Goal: Transaction & Acquisition: Download file/media

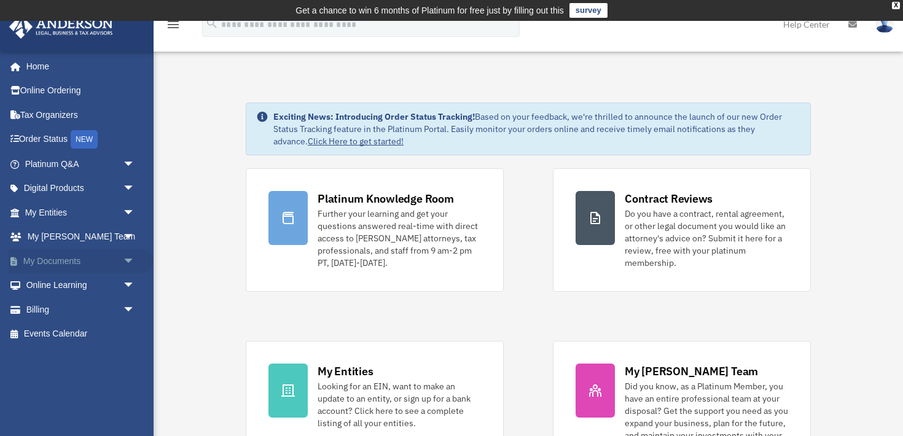
click at [56, 260] on link "My Documents arrow_drop_down" at bounding box center [81, 261] width 145 height 25
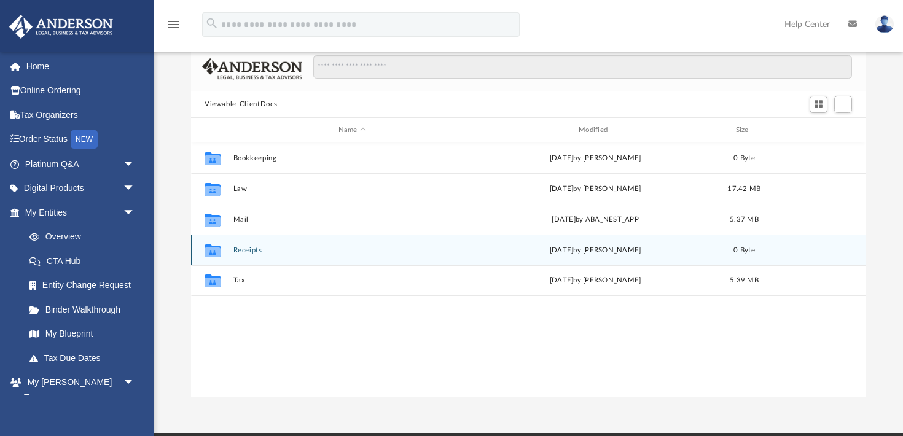
scroll to position [94, 0]
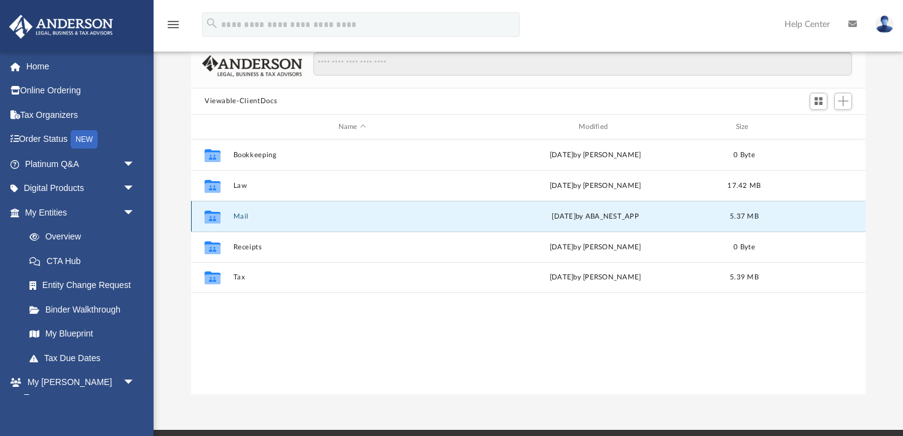
click at [245, 213] on button "Mail" at bounding box center [352, 217] width 238 height 8
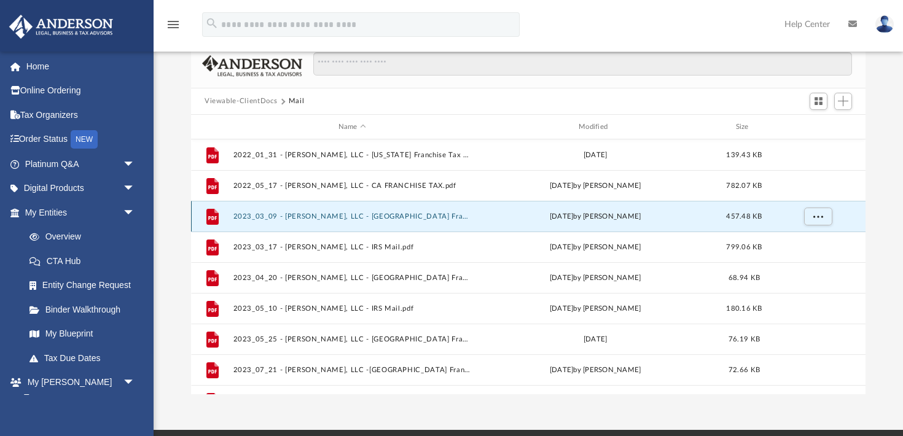
click at [245, 213] on button "2023_03_09 - [PERSON_NAME], LLC - [GEOGRAPHIC_DATA] Franchise Tax.pdf" at bounding box center [352, 217] width 238 height 8
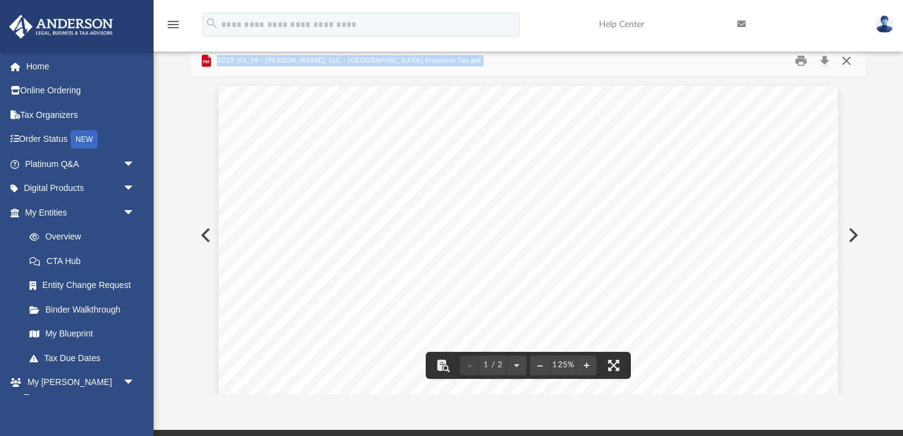
click at [844, 62] on button "Close" at bounding box center [847, 60] width 22 height 19
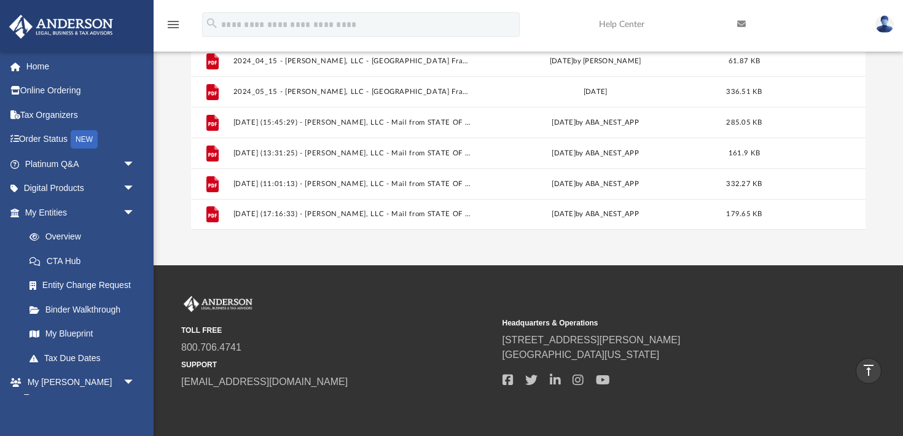
scroll to position [259, 0]
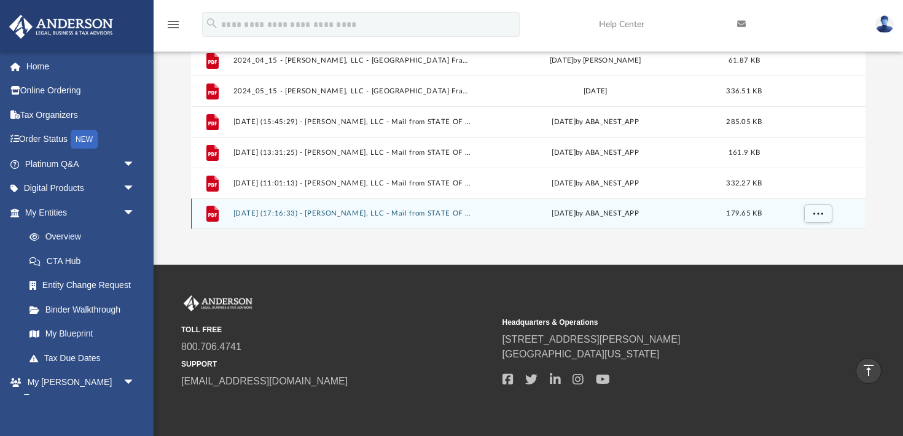
click at [370, 216] on button "2025.08.13 (17:16:33) - Annie Tegner, LLC - Mail from STATE OF CALIFORNIA FRANC…" at bounding box center [352, 214] width 238 height 8
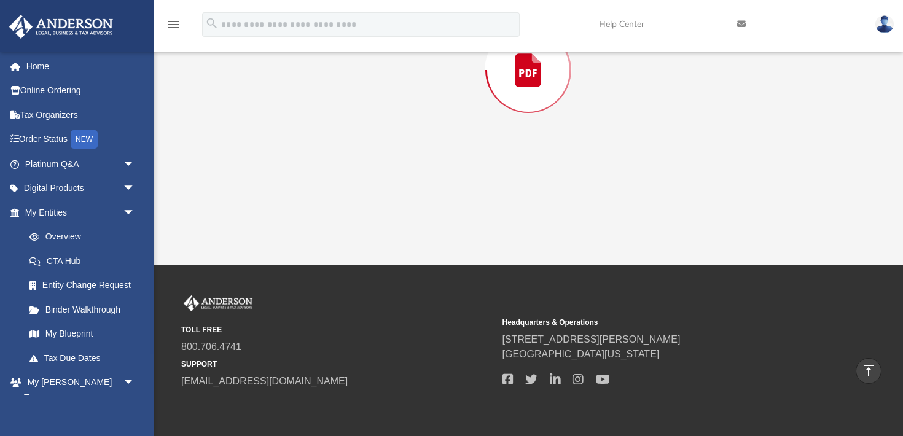
click at [370, 216] on div "Preview" at bounding box center [528, 70] width 675 height 317
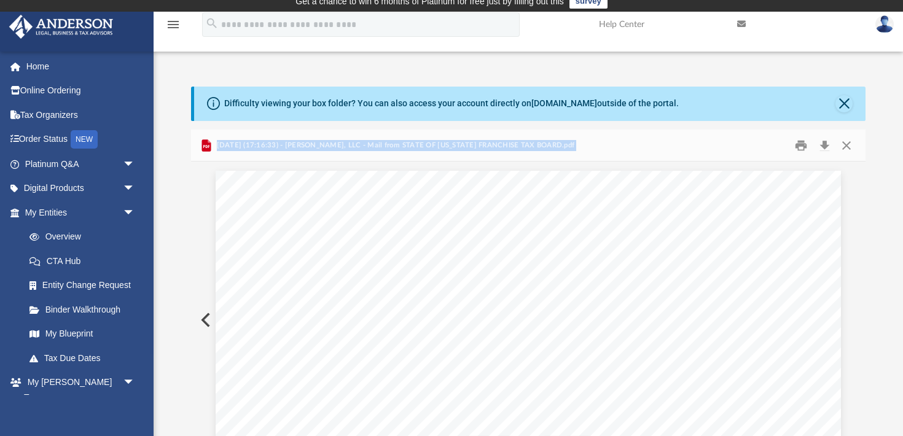
scroll to position [0, 0]
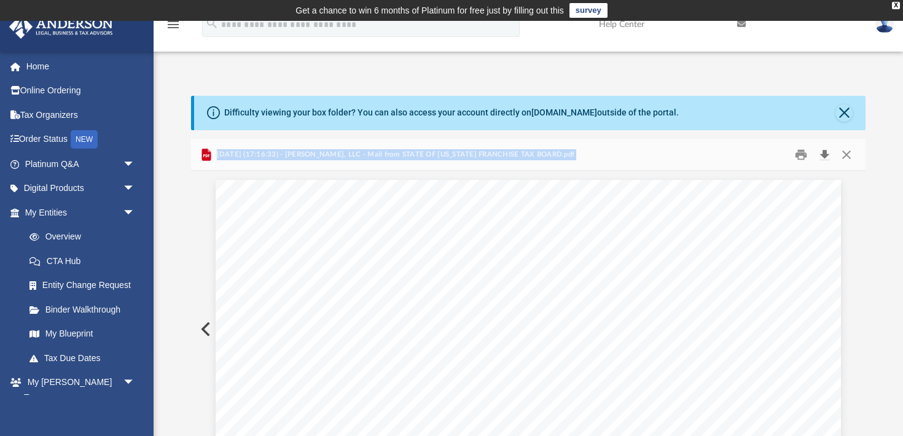
click at [828, 154] on button "Download" at bounding box center [824, 154] width 22 height 19
click at [826, 154] on button "Download" at bounding box center [824, 154] width 22 height 19
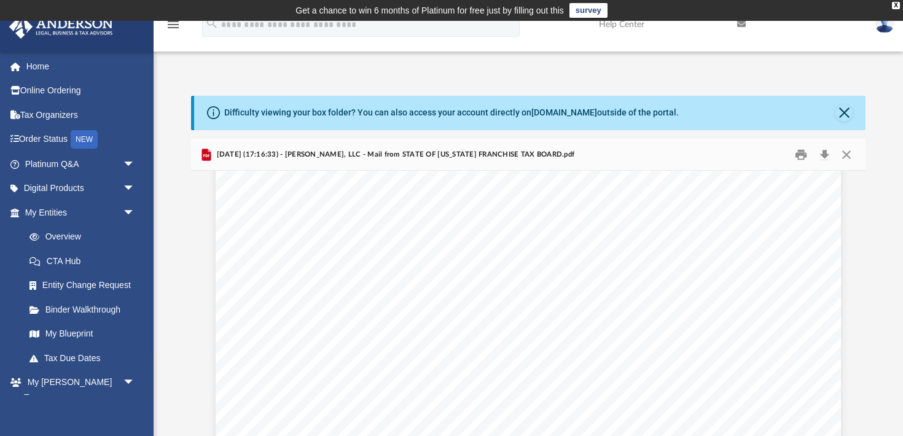
click at [800, 96] on div "Difficulty viewing your box folder? You can also access your account directly o…" at bounding box center [529, 113] width 671 height 34
